Goal: Task Accomplishment & Management: Complete application form

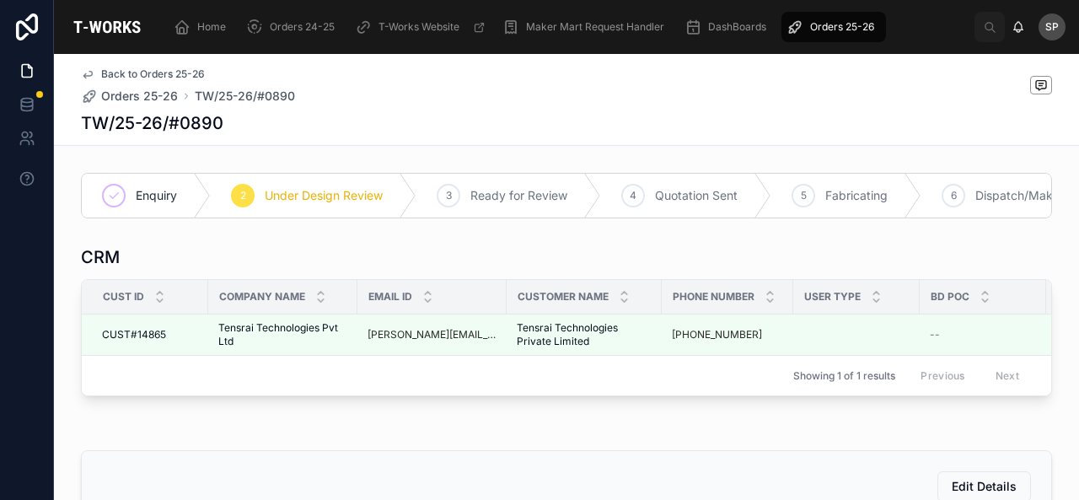
click at [256, 200] on div "2 Under Design Review" at bounding box center [314, 196] width 206 height 44
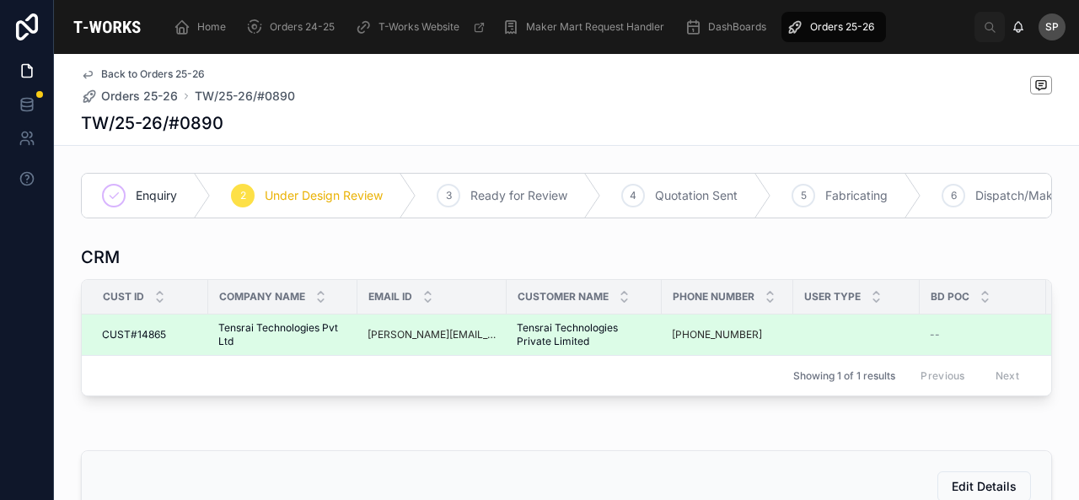
click at [548, 342] on span "Tensrai Technologies Private Limited" at bounding box center [584, 334] width 135 height 27
click at [845, 331] on td at bounding box center [857, 335] width 126 height 41
click at [985, 335] on td "--" at bounding box center [983, 335] width 126 height 41
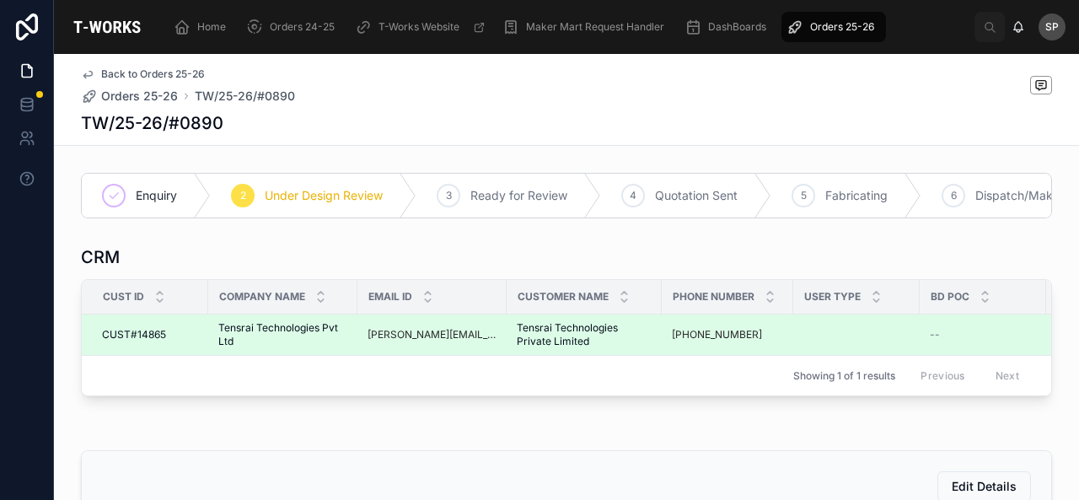
click at [154, 342] on span "CUST#14865" at bounding box center [134, 334] width 64 height 13
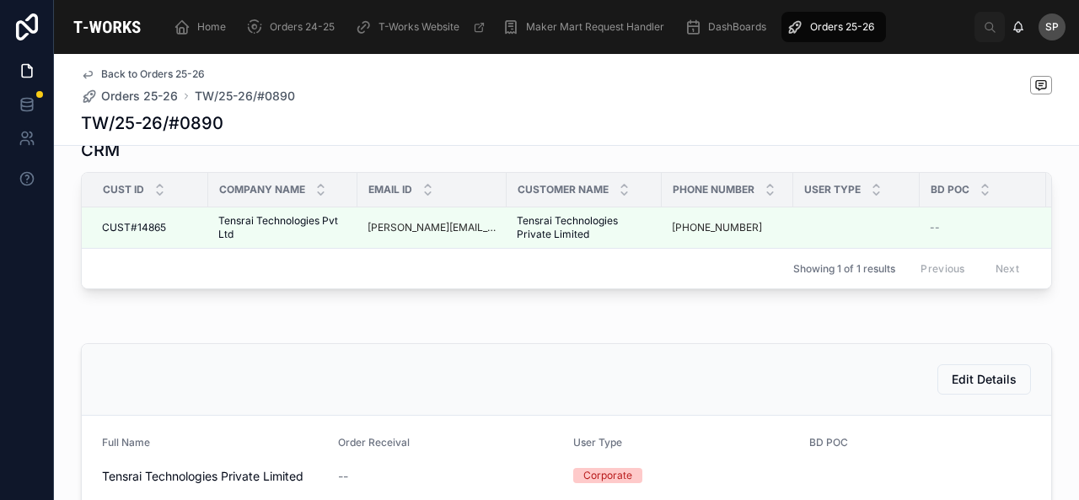
scroll to position [84, 0]
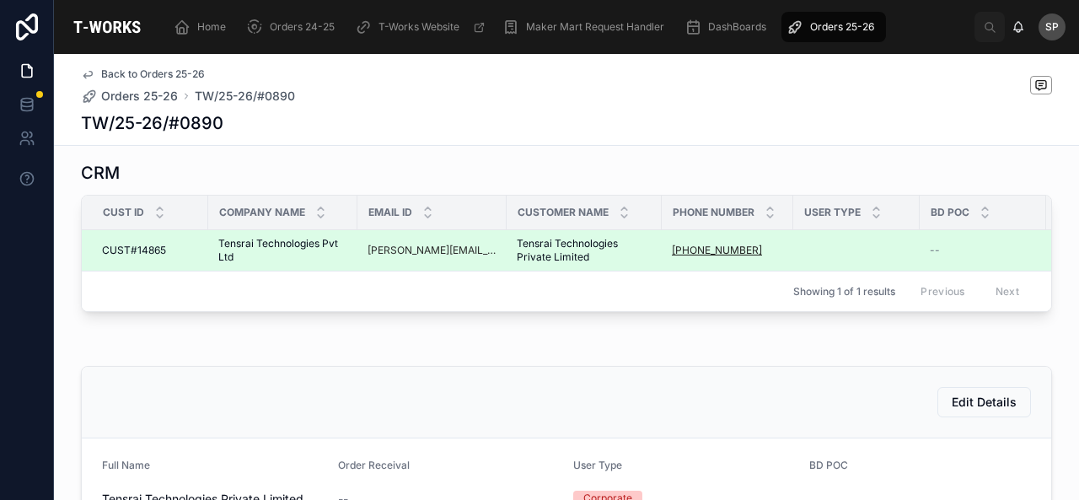
click at [702, 257] on link "+91 90105 44299" at bounding box center [717, 250] width 90 height 13
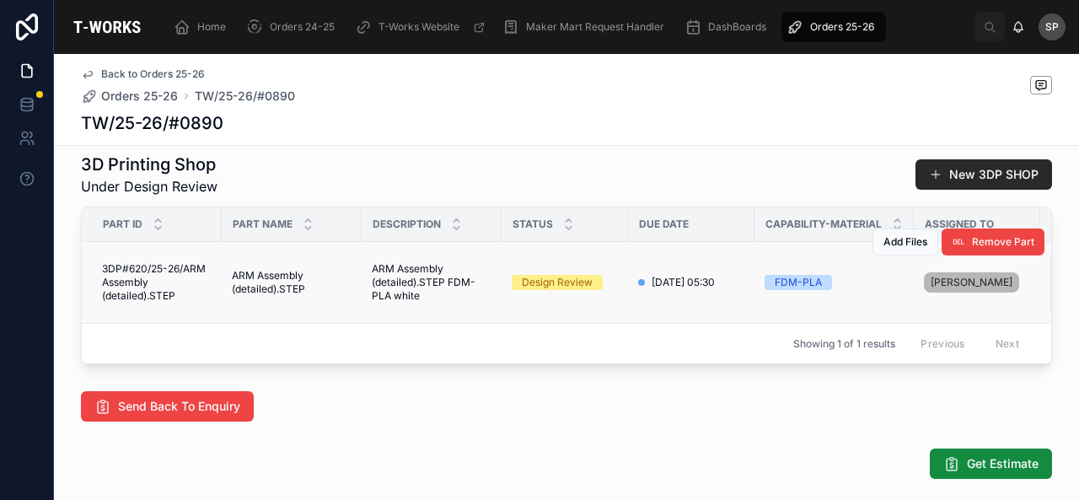
scroll to position [756, 0]
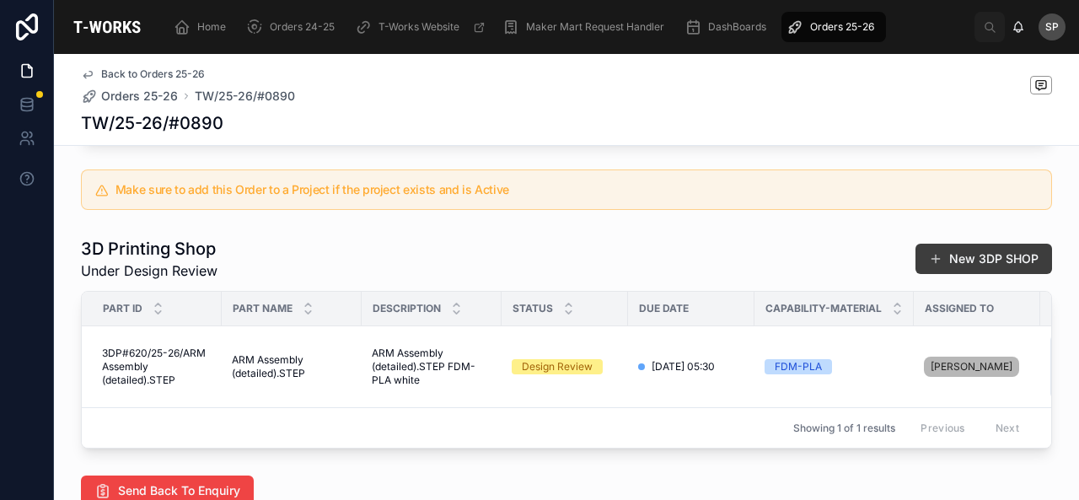
click at [965, 274] on button "New 3DP SHOP" at bounding box center [984, 259] width 137 height 30
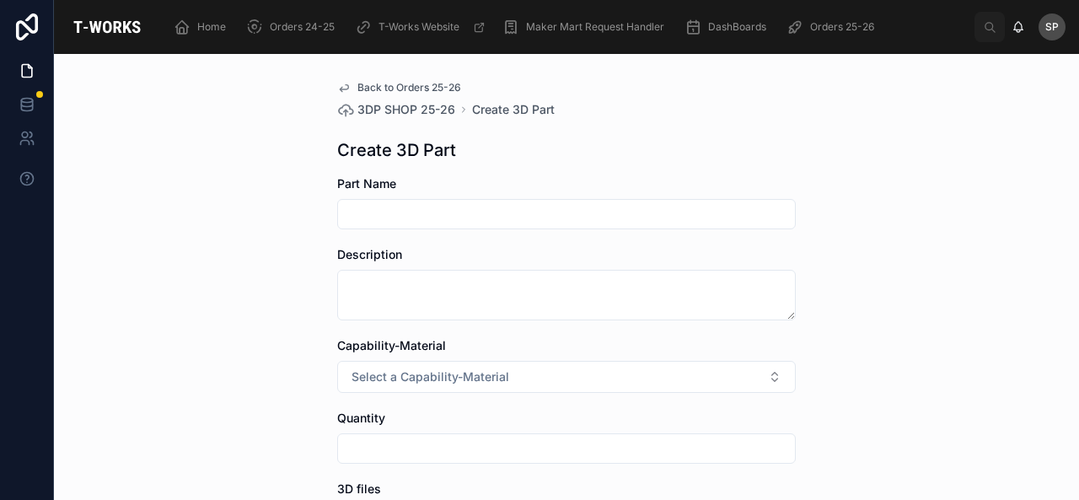
click at [638, 229] on form "Part Name Description Capability-Material Select a Capability-Material Quantity…" at bounding box center [566, 464] width 459 height 579
click at [638, 202] on input "text" at bounding box center [566, 214] width 457 height 24
click at [337, 83] on icon at bounding box center [343, 87] width 13 height 13
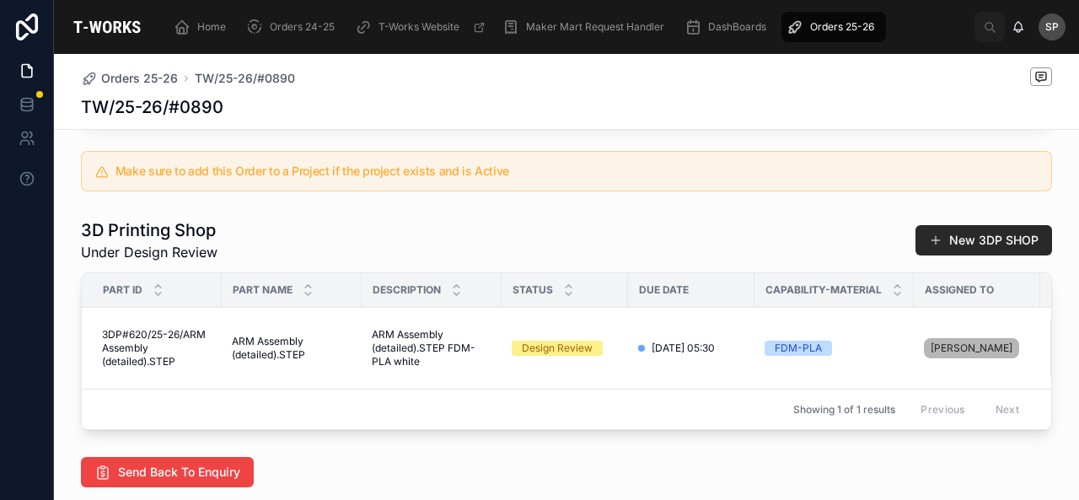
scroll to position [759, 0]
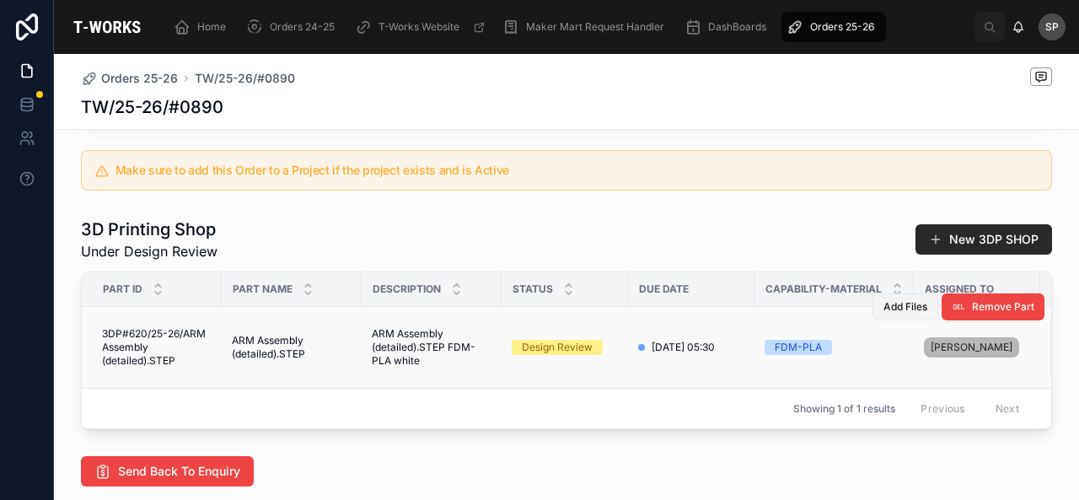
click at [897, 314] on span "Add Files" at bounding box center [906, 306] width 44 height 13
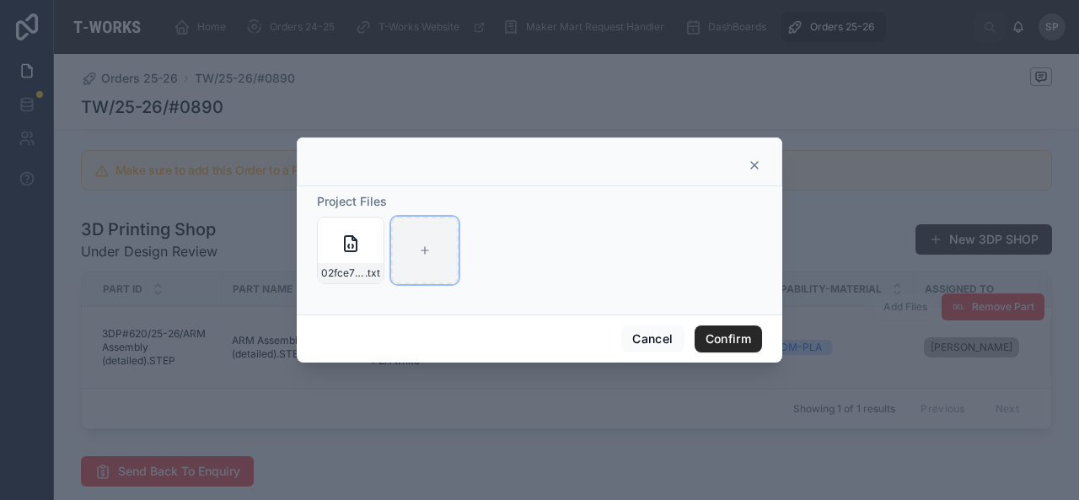
click at [439, 272] on div at bounding box center [424, 250] width 67 height 67
type input "**********"
click at [428, 232] on icon "button" at bounding box center [427, 230] width 13 height 13
click at [467, 193] on div "Confirm delete?" at bounding box center [419, 201] width 135 height 20
click at [465, 196] on icon "button" at bounding box center [462, 197] width 3 height 3
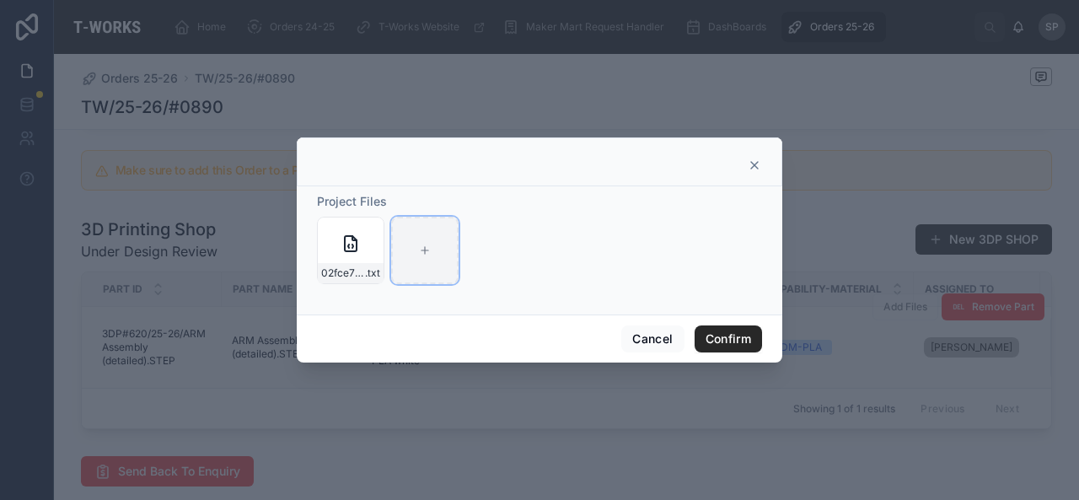
click at [417, 227] on div at bounding box center [424, 250] width 67 height 67
type input "**********"
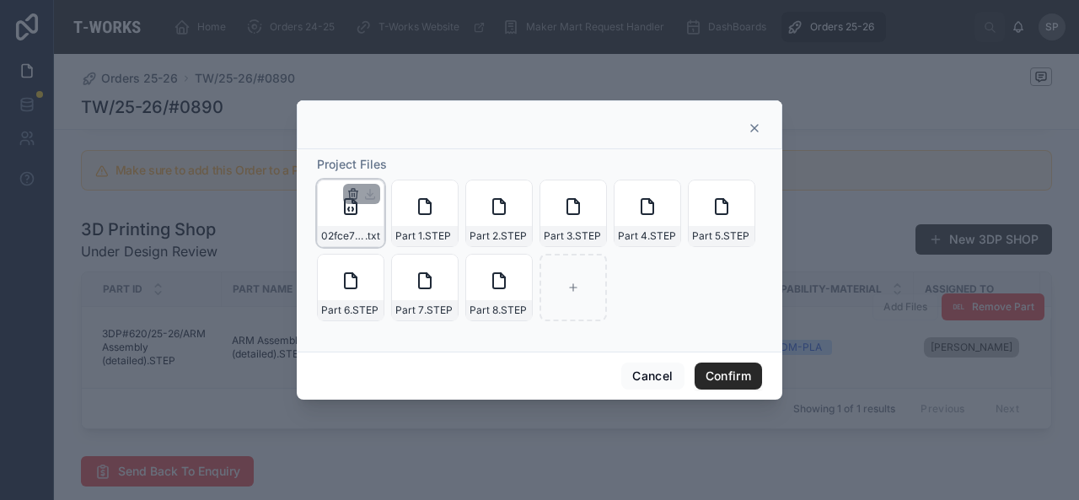
click at [352, 196] on icon "button" at bounding box center [353, 193] width 13 height 13
click at [623, 306] on div "02fce732-cd2f-4184-9d65-795f922b8f31-ARM-Assembly-(detailed) .txt Part 1 .STEP …" at bounding box center [539, 251] width 445 height 142
click at [754, 373] on button "Confirm" at bounding box center [728, 376] width 67 height 27
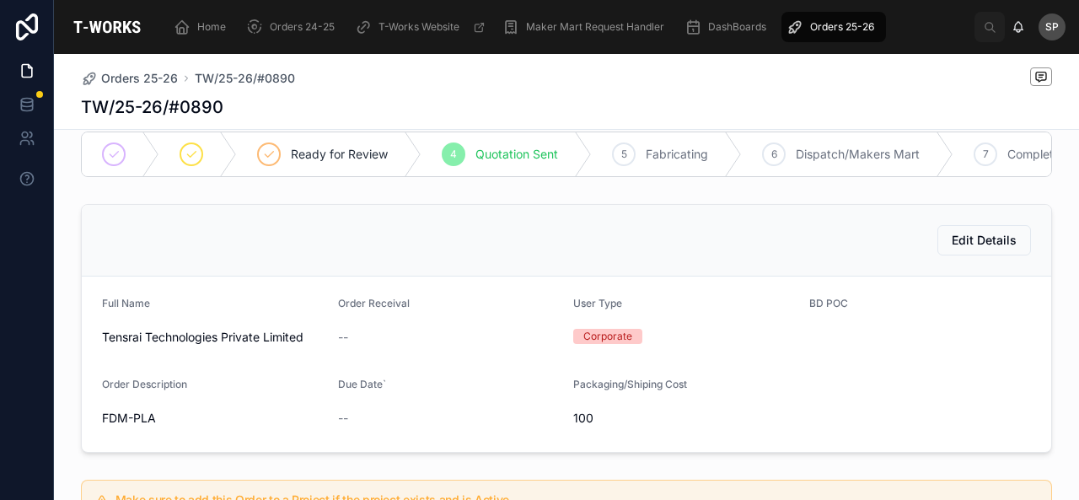
scroll to position [0, 0]
